Goal: Check status

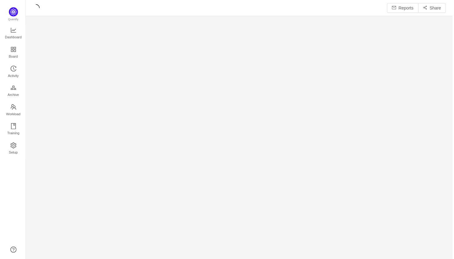
scroll to position [259, 429]
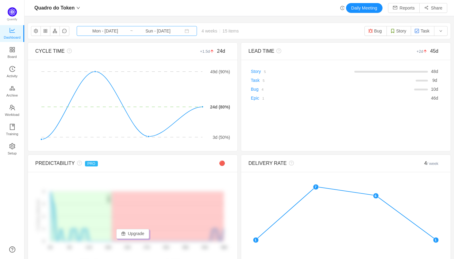
click at [112, 29] on input "Mon - [DATE]" at bounding box center [105, 31] width 50 height 7
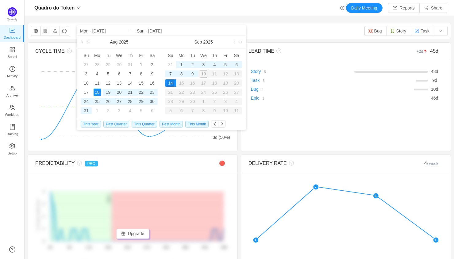
click at [88, 41] on link at bounding box center [89, 42] width 6 height 12
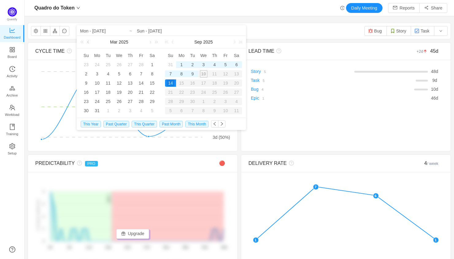
click at [88, 41] on link at bounding box center [89, 42] width 6 height 12
click at [151, 44] on link at bounding box center [155, 42] width 8 height 12
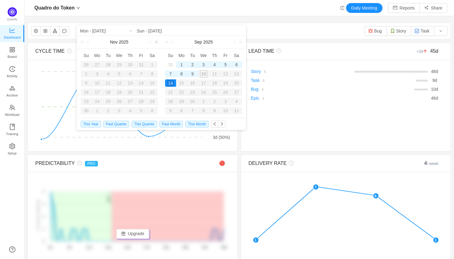
click at [151, 44] on link at bounding box center [155, 42] width 8 height 12
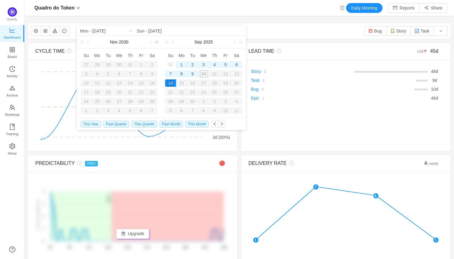
click at [151, 44] on link at bounding box center [155, 42] width 8 height 12
click at [149, 44] on link at bounding box center [150, 42] width 6 height 12
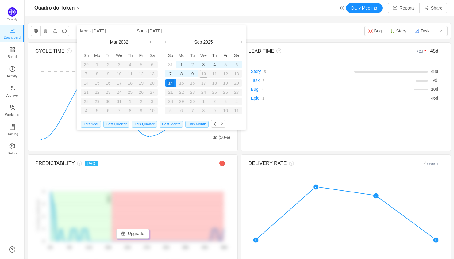
click at [148, 44] on link at bounding box center [150, 42] width 6 height 12
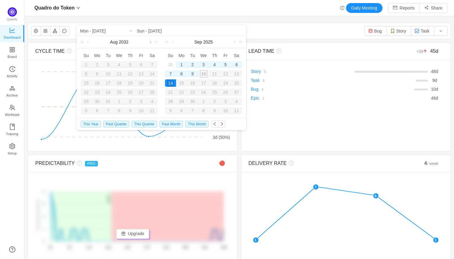
click at [148, 44] on link at bounding box center [150, 42] width 6 height 12
click at [124, 42] on link "2032" at bounding box center [123, 42] width 11 height 12
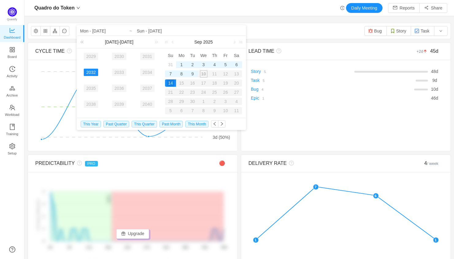
click at [84, 40] on link at bounding box center [83, 42] width 8 height 12
click at [145, 73] on link "2024" at bounding box center [147, 72] width 14 height 7
click at [148, 42] on link at bounding box center [150, 42] width 6 height 12
click at [121, 63] on div "1" at bounding box center [118, 64] width 7 height 7
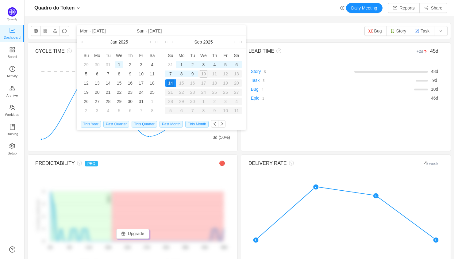
click at [115, 64] on div "1" at bounding box center [118, 64] width 7 height 7
type input "Wed - [DATE]"
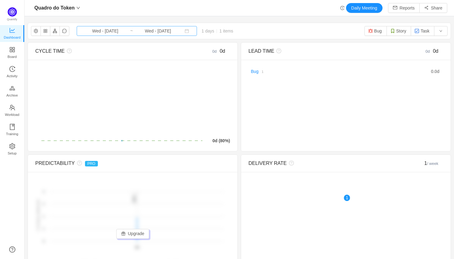
click at [153, 31] on input "Wed - [DATE]" at bounding box center [158, 31] width 50 height 7
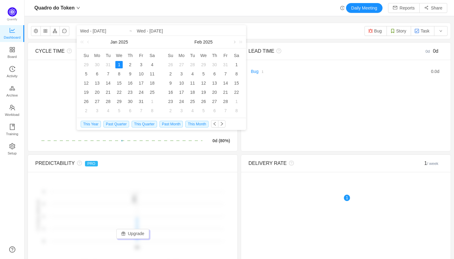
click at [233, 42] on link at bounding box center [234, 42] width 6 height 12
click at [238, 41] on link at bounding box center [240, 42] width 8 height 12
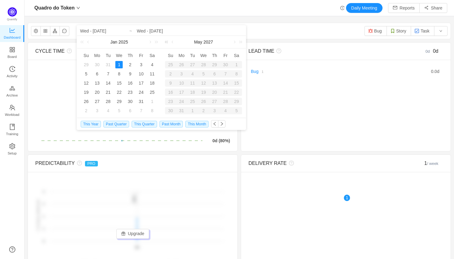
click at [166, 41] on link at bounding box center [167, 42] width 8 height 12
click at [234, 41] on link at bounding box center [234, 42] width 6 height 12
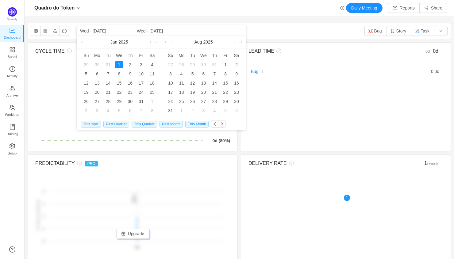
click at [234, 41] on link at bounding box center [234, 42] width 6 height 12
click at [193, 71] on div "9" at bounding box center [192, 73] width 7 height 7
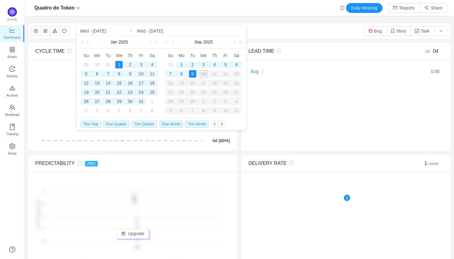
click at [120, 65] on div "1" at bounding box center [118, 64] width 7 height 7
type input "Tue - [DATE]"
